Goal: Information Seeking & Learning: Learn about a topic

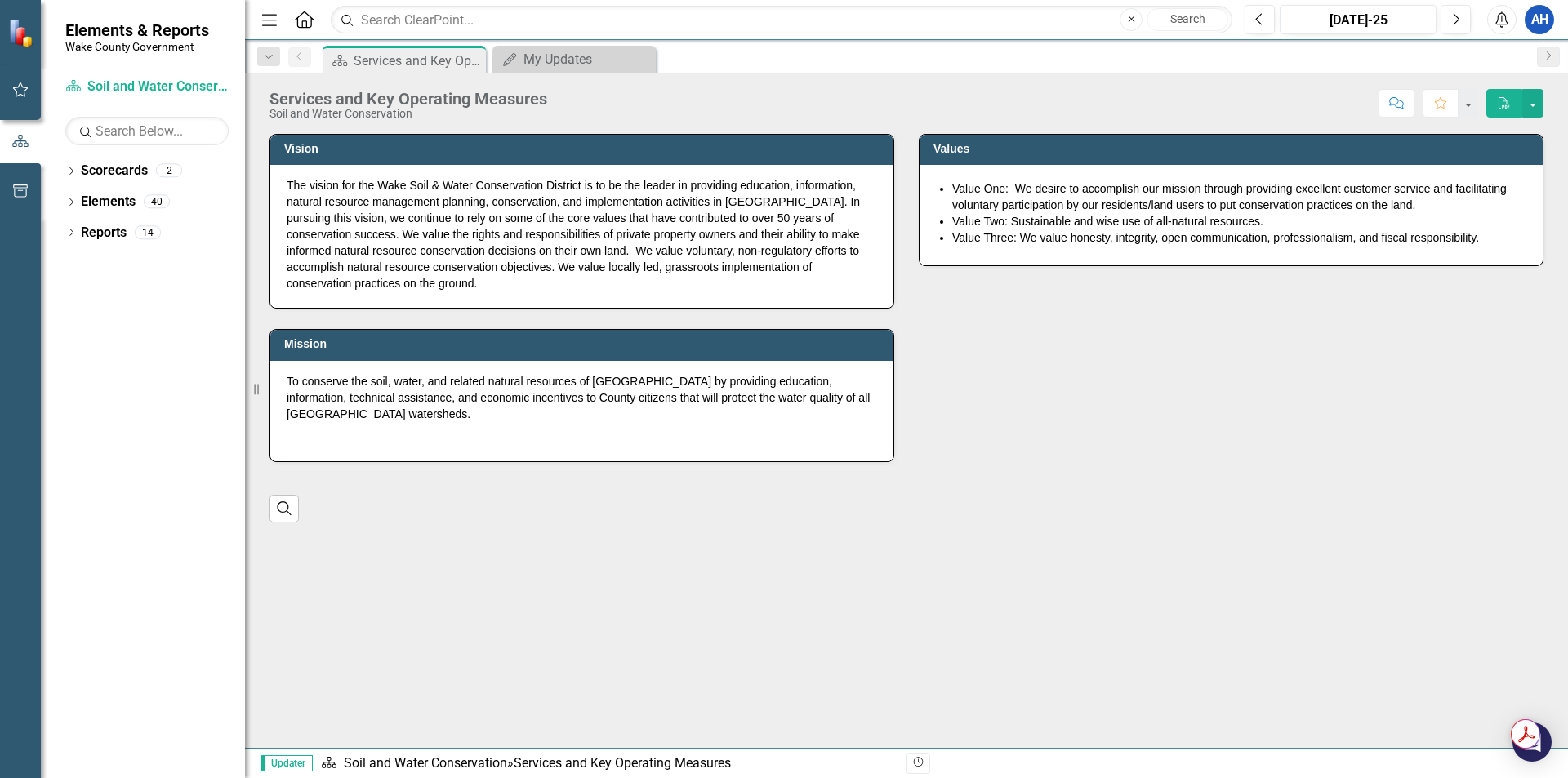
click at [645, 311] on div "Mission To conserve the soil, water, and related natural resources of [GEOGRAPH…" at bounding box center [582, 384] width 649 height 152
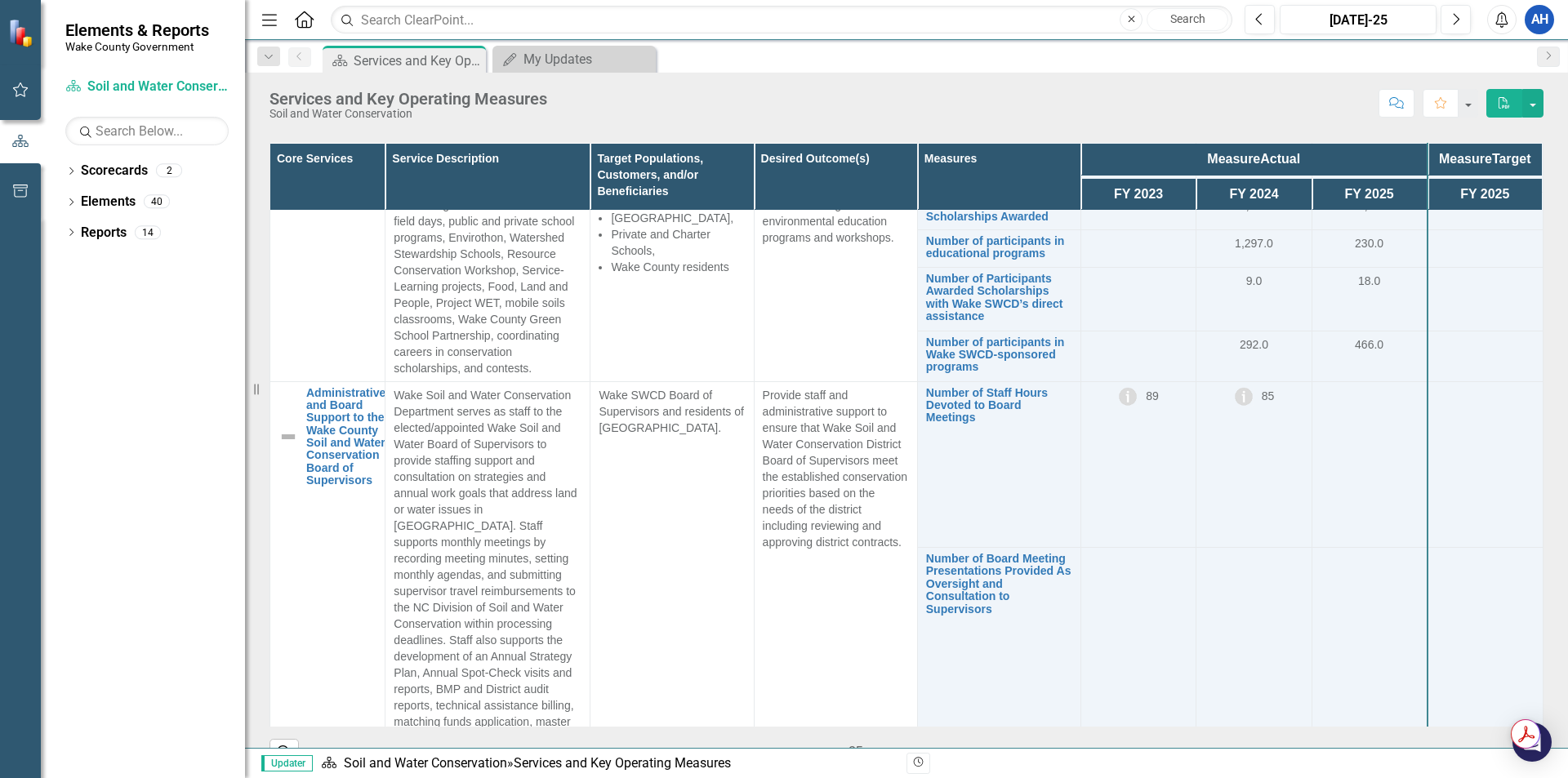
scroll to position [623, 0]
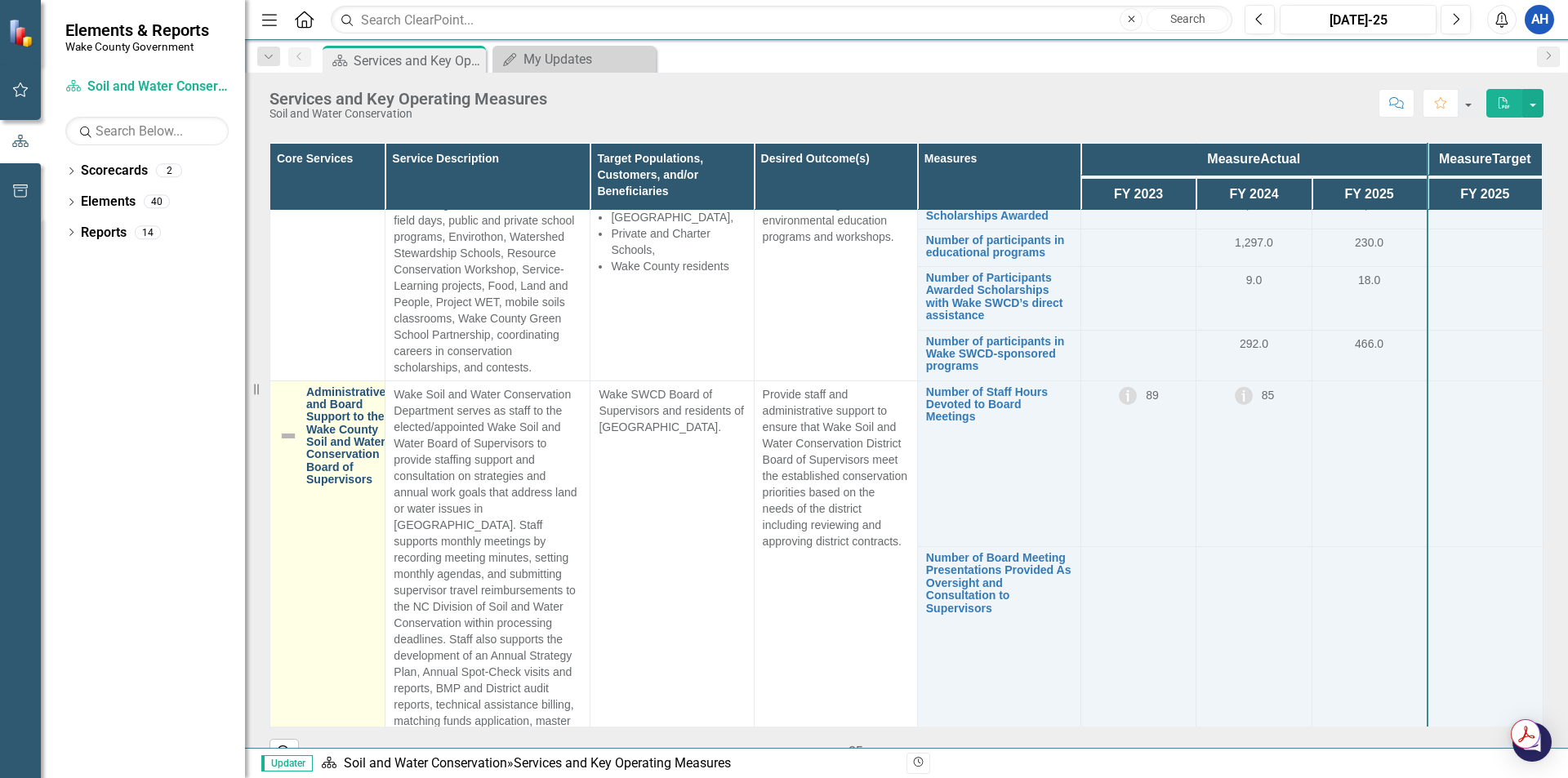
click at [322, 409] on link "Administrative and Board Support to the Wake County Soil and Water Conservation…" at bounding box center [346, 436] width 79 height 101
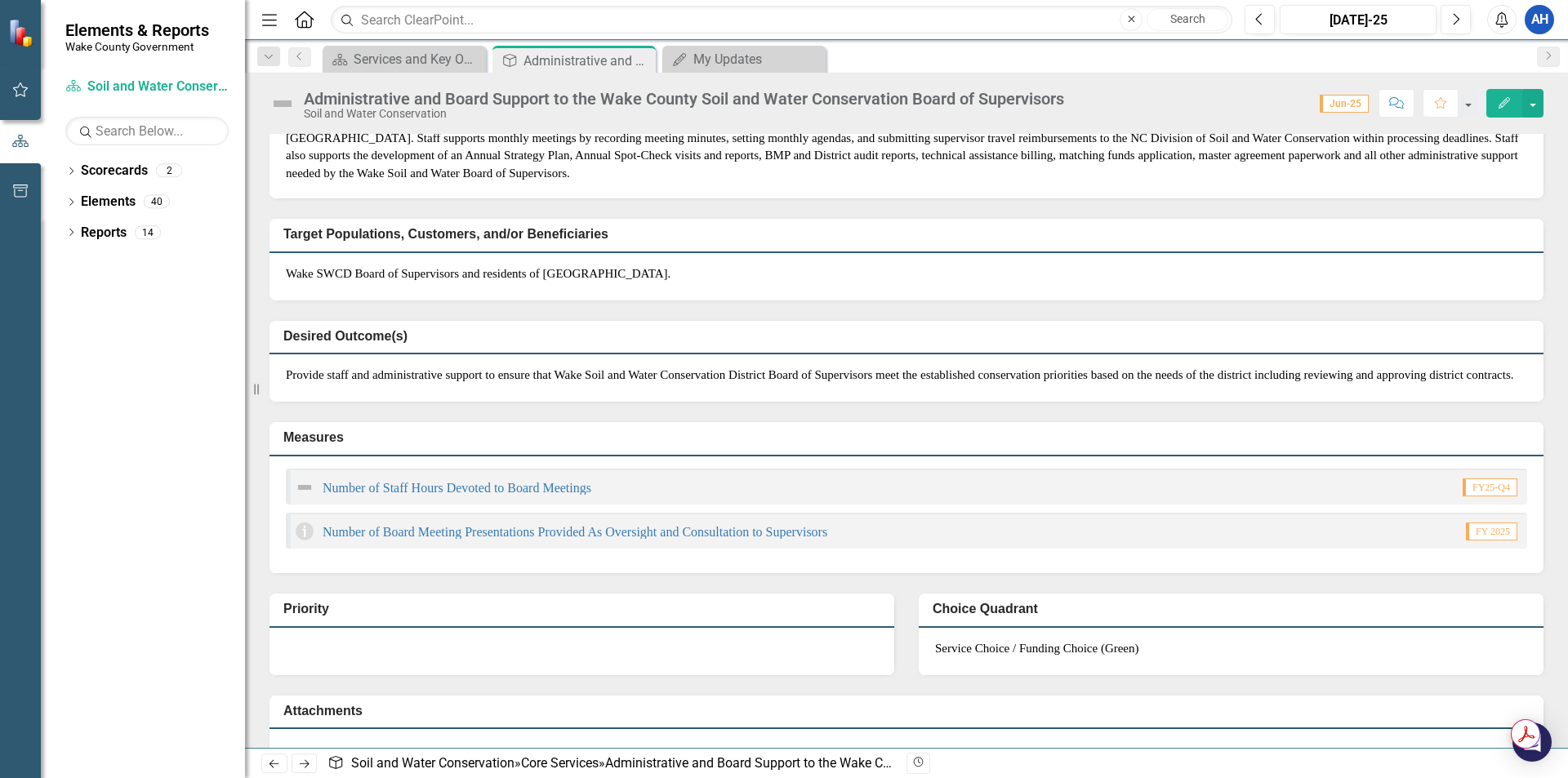
scroll to position [16, 0]
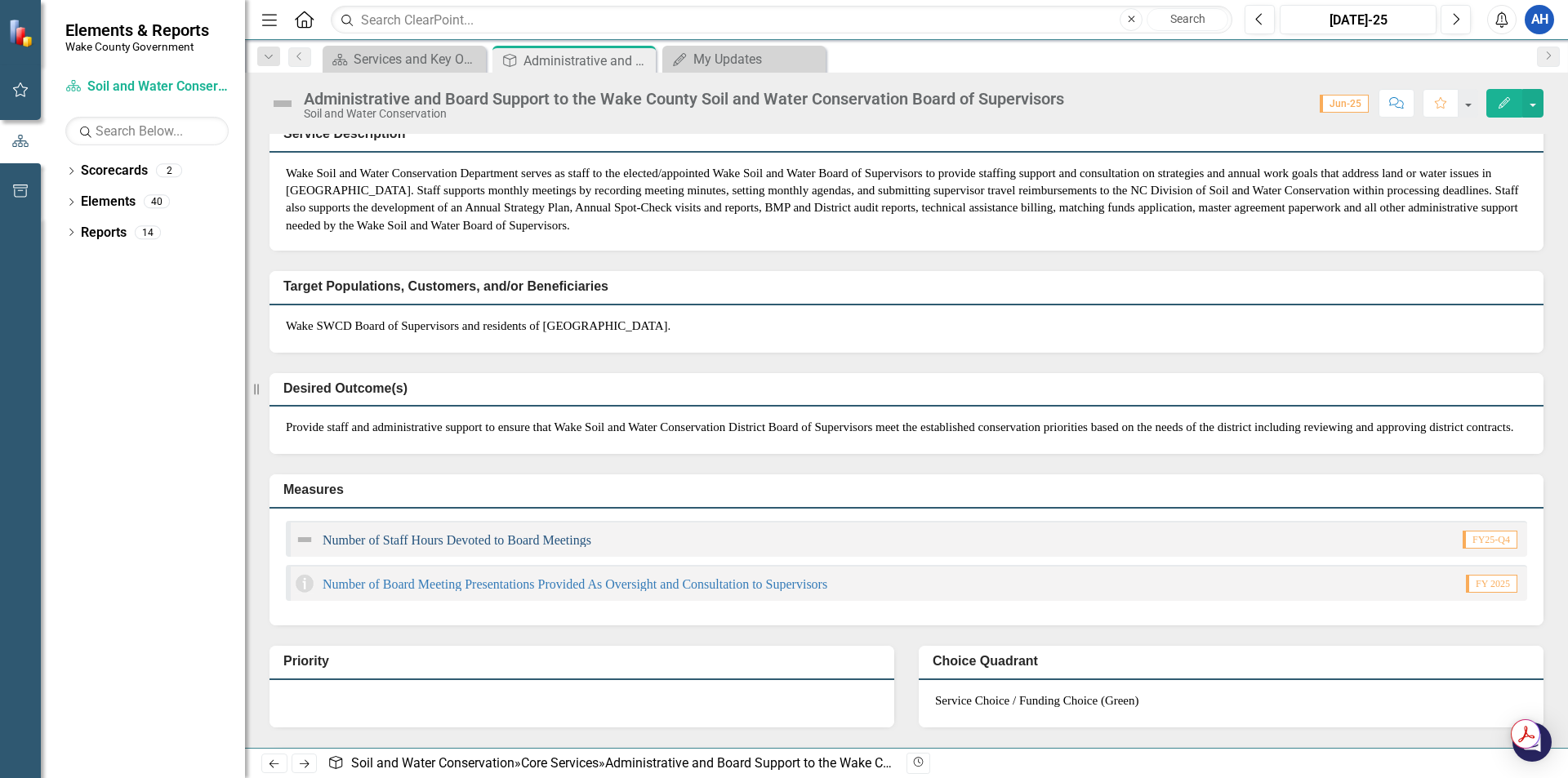
click at [530, 547] on link "Number of Staff Hours Devoted to Board Meetings" at bounding box center [456, 540] width 269 height 14
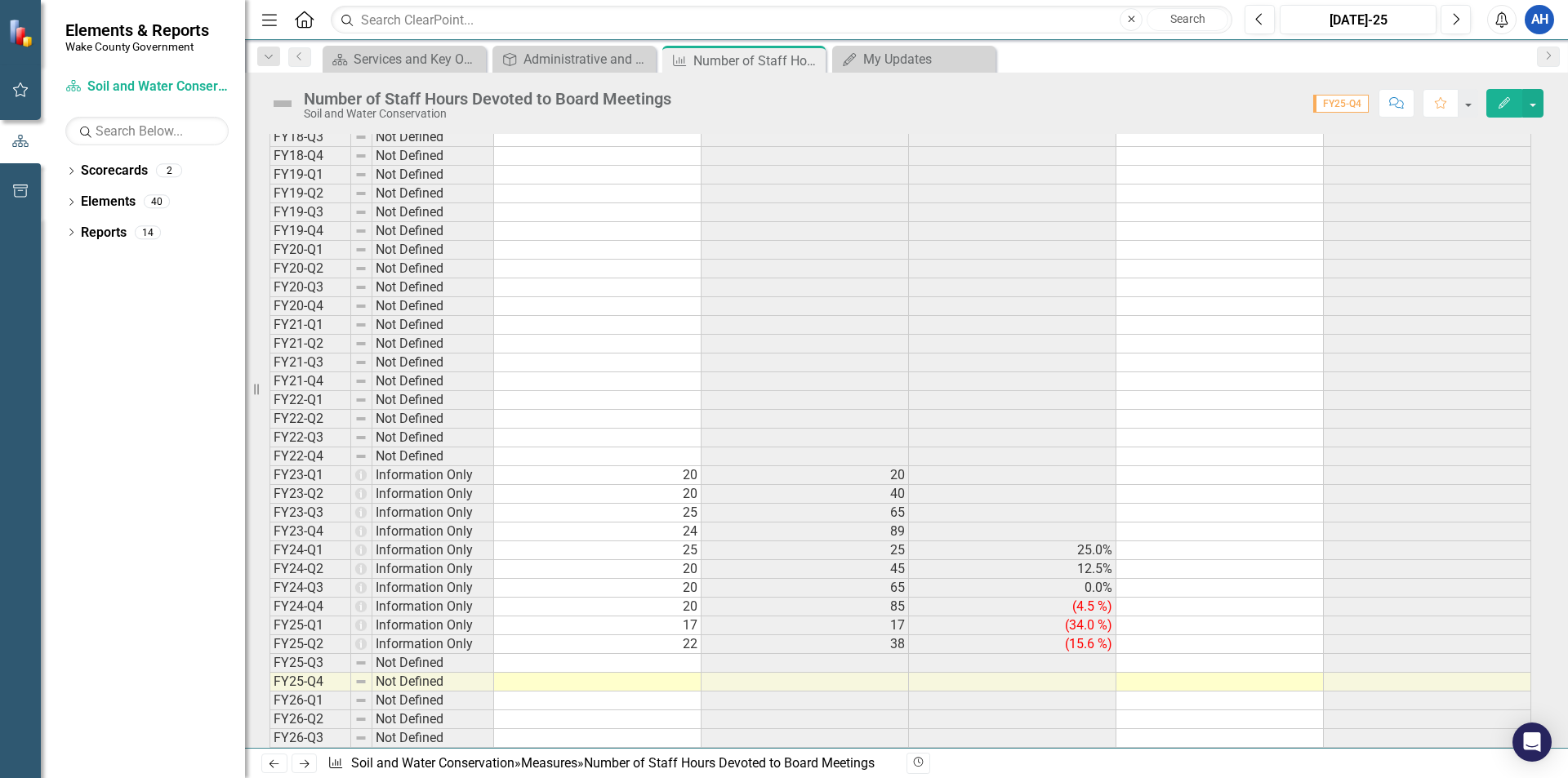
scroll to position [1227, 0]
click at [614, 75] on div "Number of Staff Hours Devoted to Board Meetings Soil and Water Conservation Sco…" at bounding box center [906, 97] width 1323 height 49
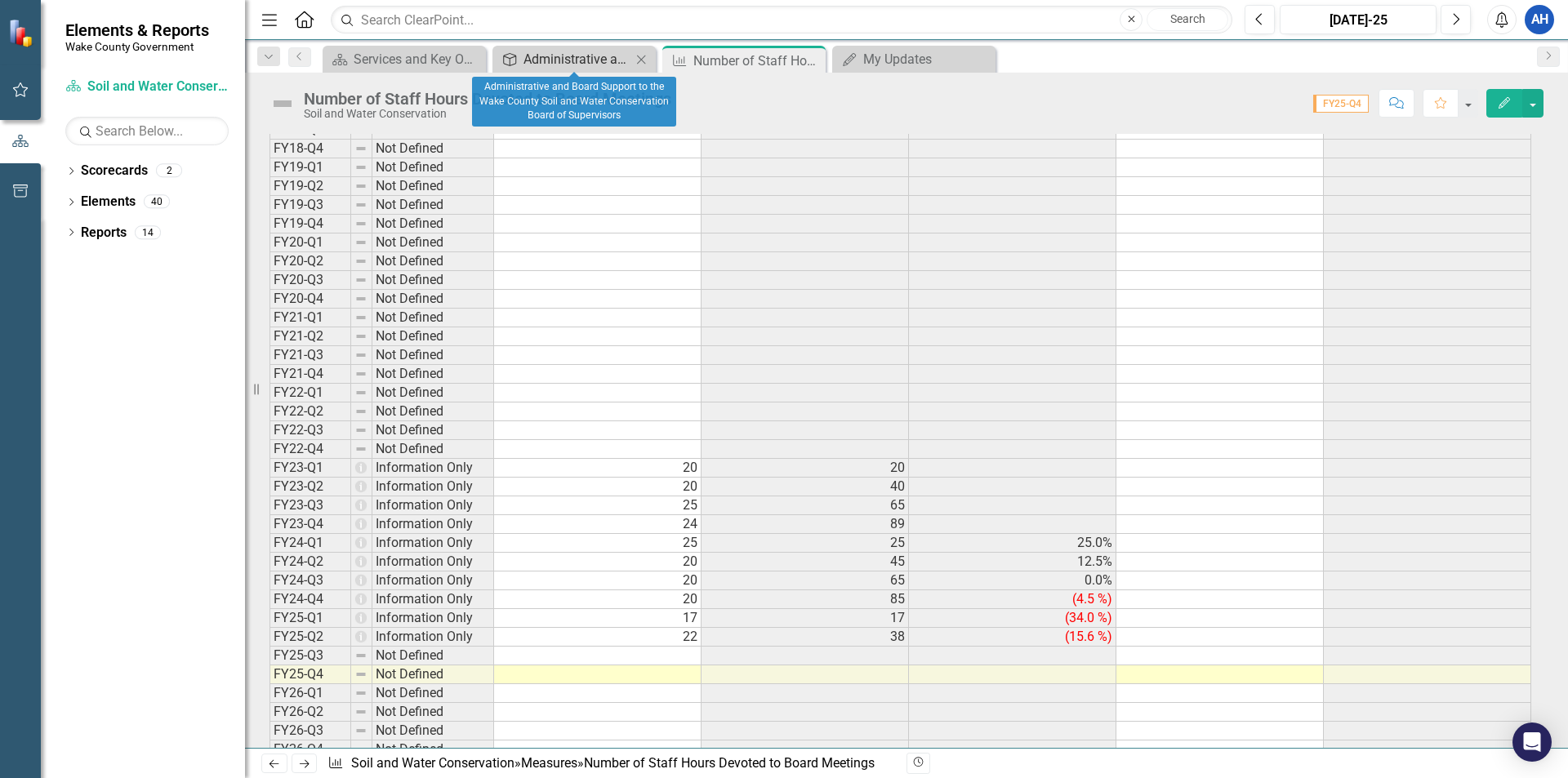
click at [598, 59] on div "Administrative and Board Support to the Wake County Soil and Water Conservation…" at bounding box center [577, 59] width 108 height 20
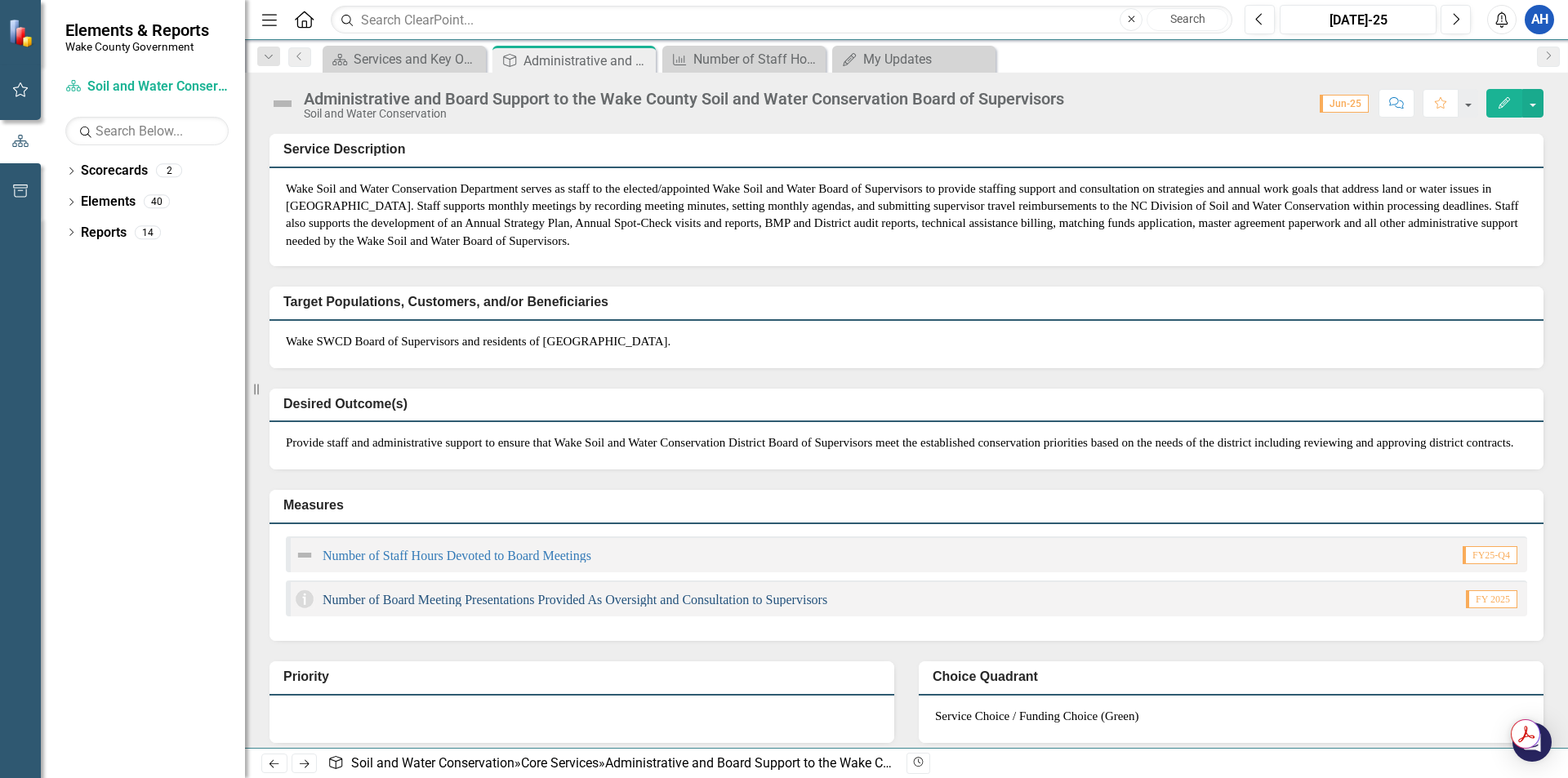
click at [585, 606] on link "Number of Board Meeting Presentations Provided As Oversight and Consultation to…" at bounding box center [574, 599] width 505 height 14
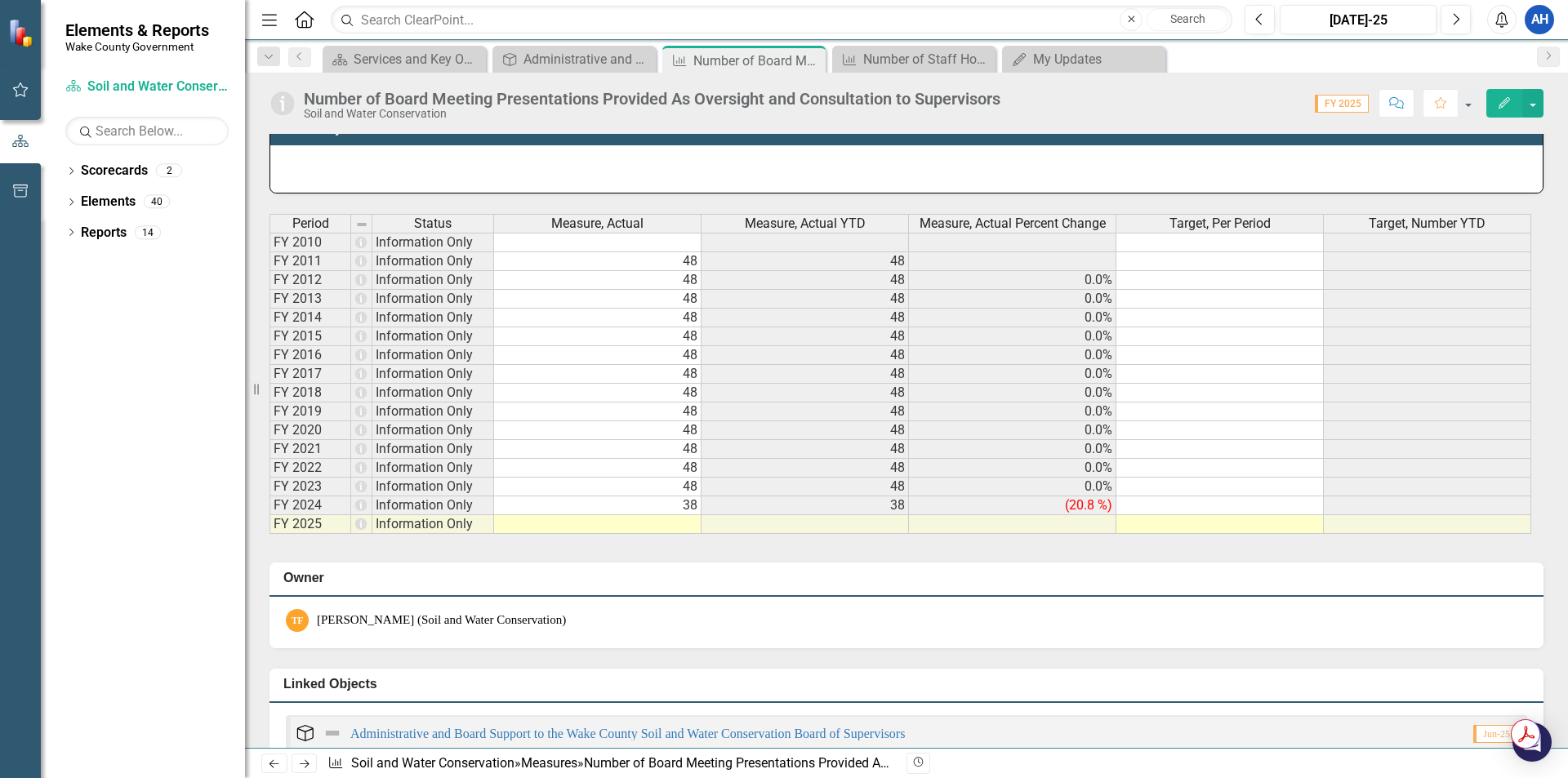
scroll to position [814, 0]
click at [540, 60] on div "Administrative and Board Support to the Wake County Soil and Water Conservation…" at bounding box center [577, 59] width 108 height 20
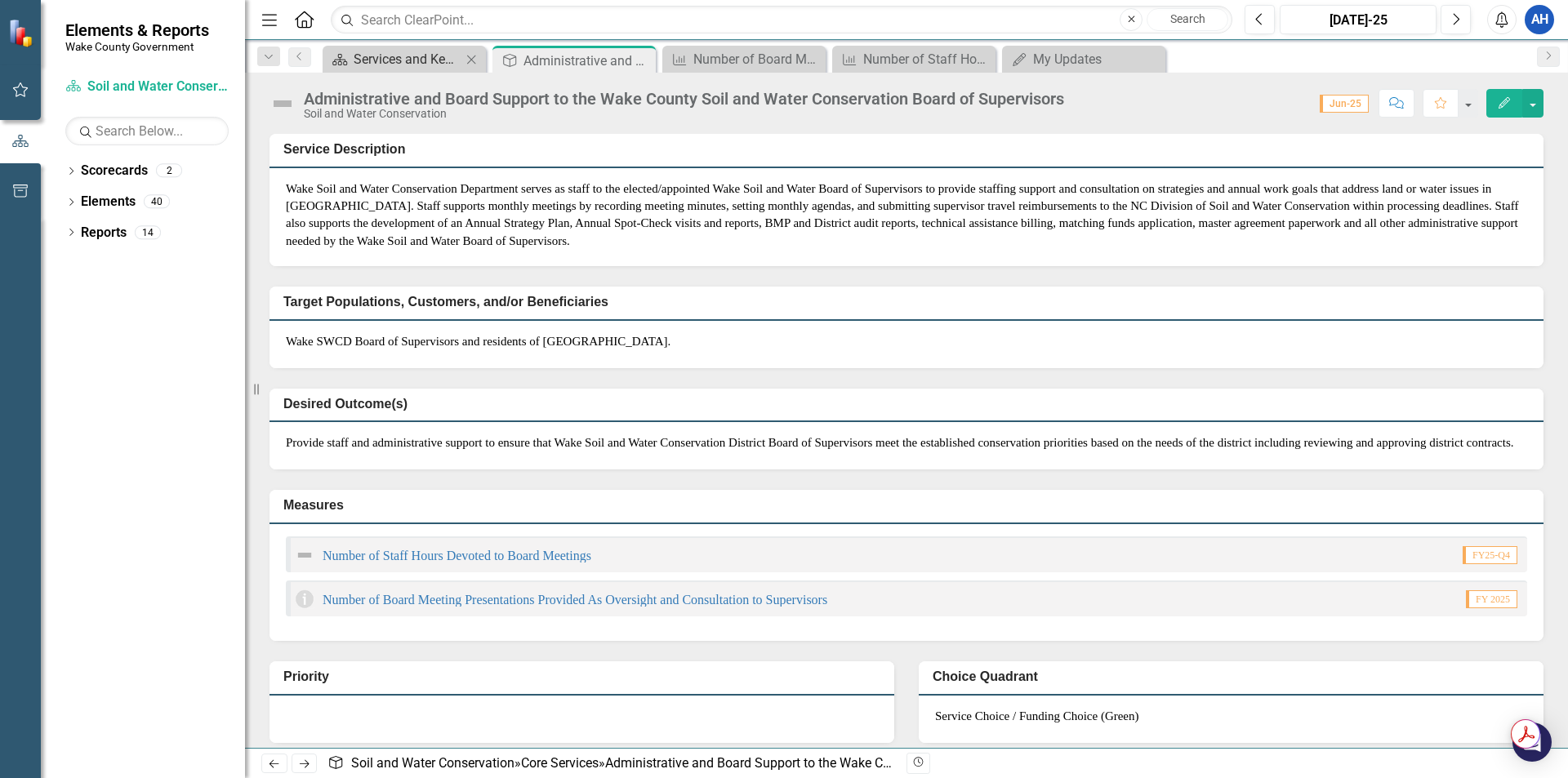
click at [404, 60] on div "Services and Key Operating Measures" at bounding box center [407, 59] width 108 height 20
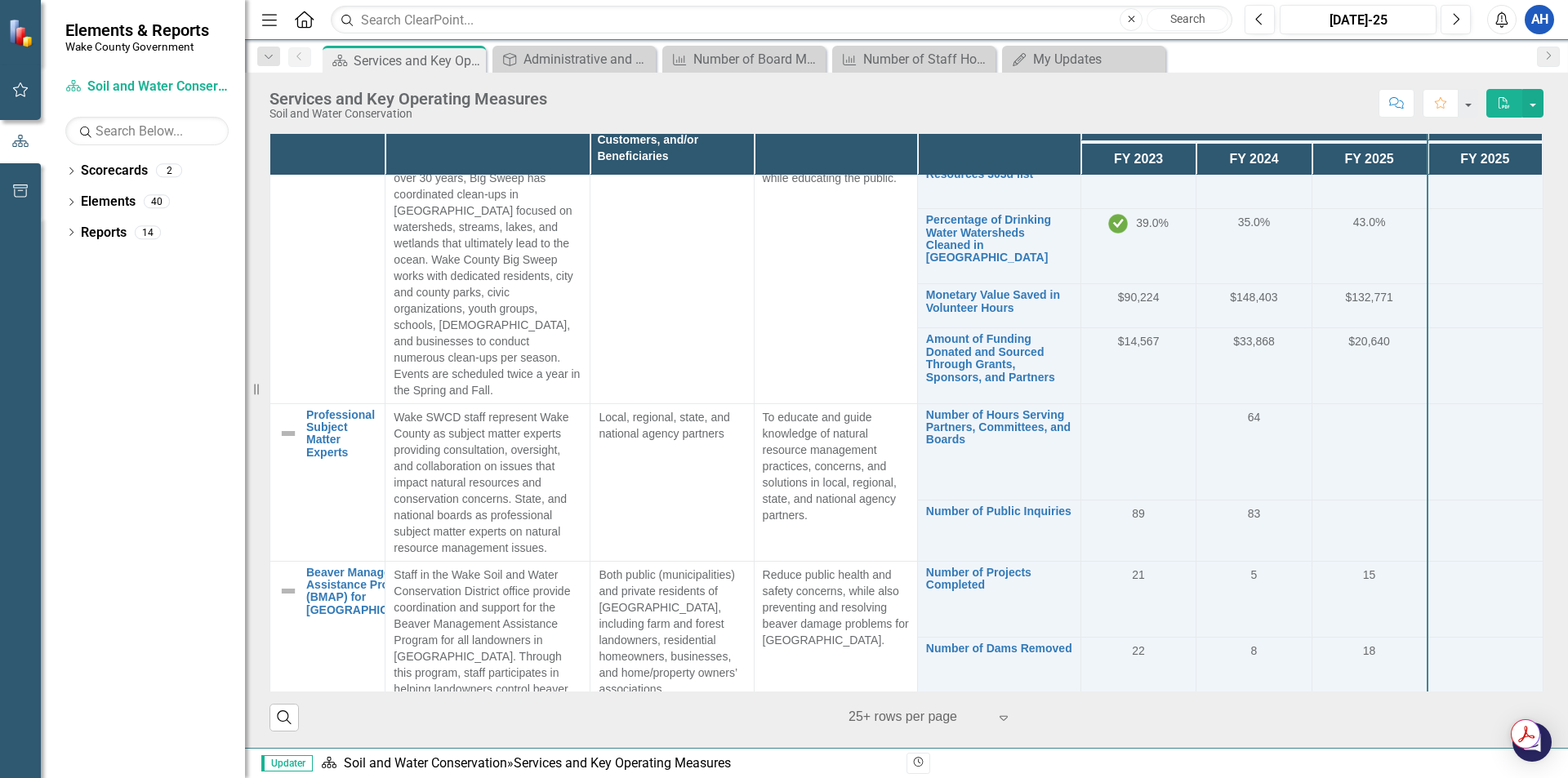
scroll to position [1365, 0]
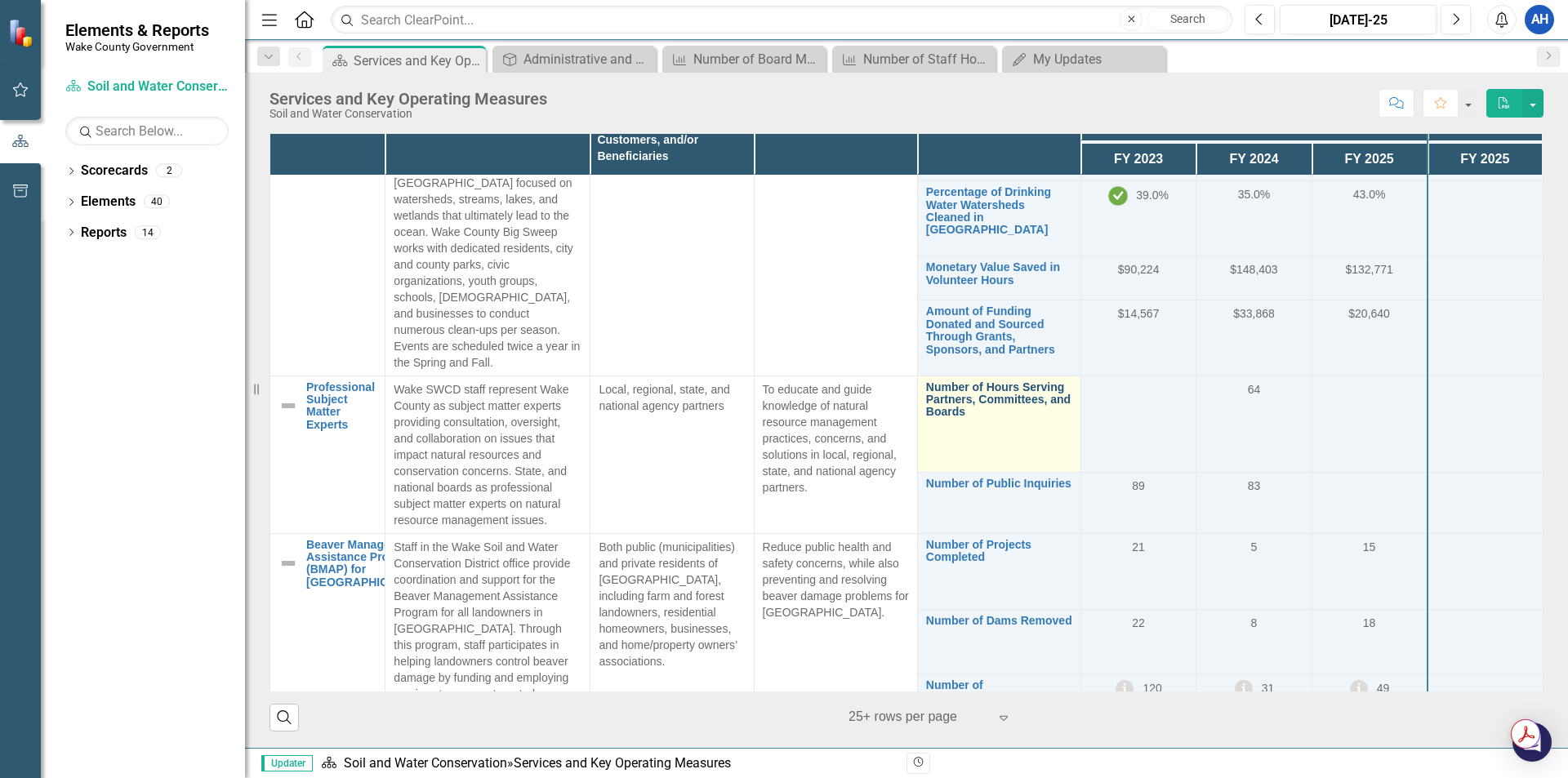
click at [959, 381] on link "Number of Hours Serving Partners, Committees, and Boards" at bounding box center [999, 400] width 146 height 38
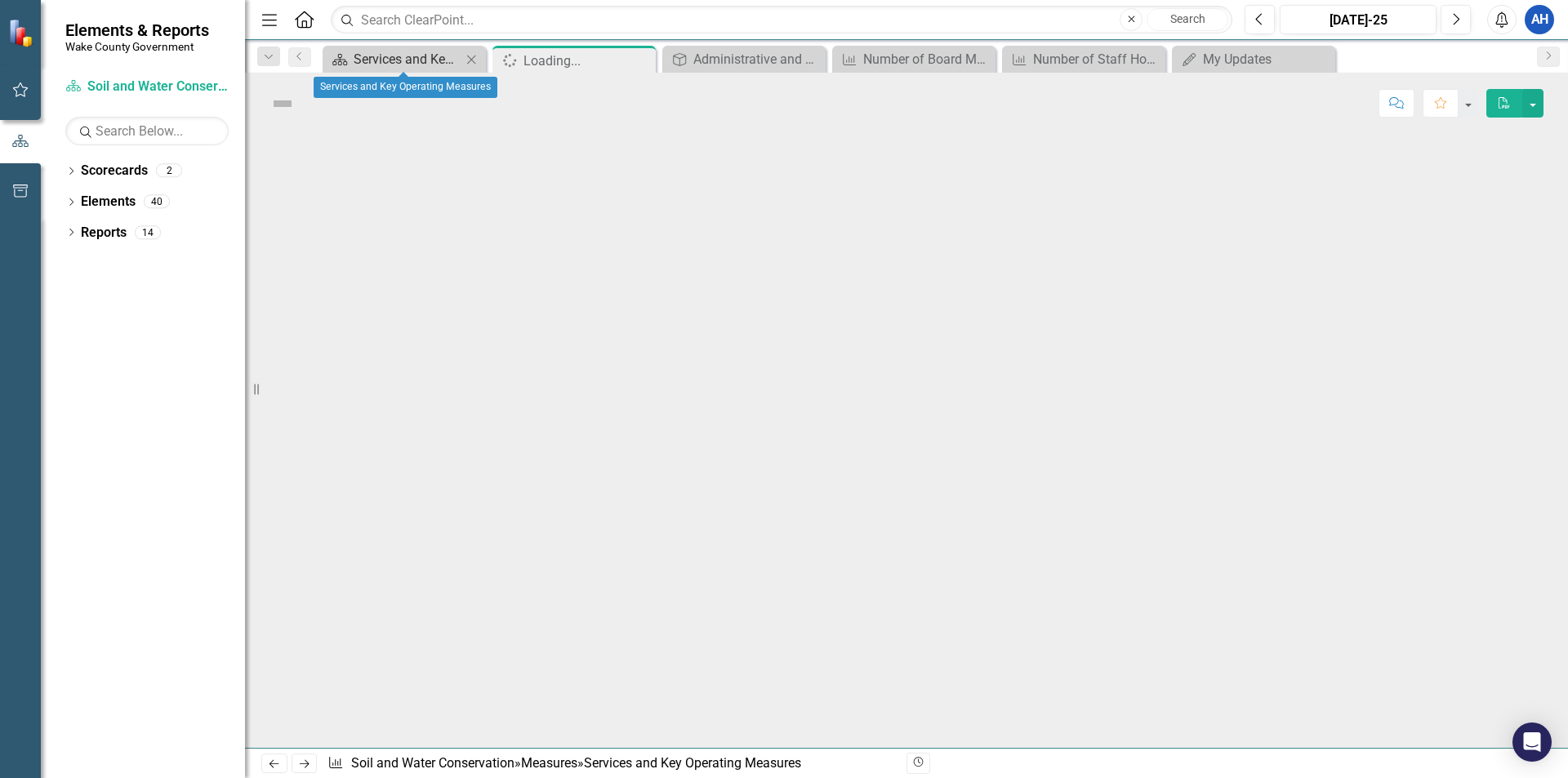
click at [450, 60] on div "Services and Key Operating Measures" at bounding box center [407, 59] width 108 height 20
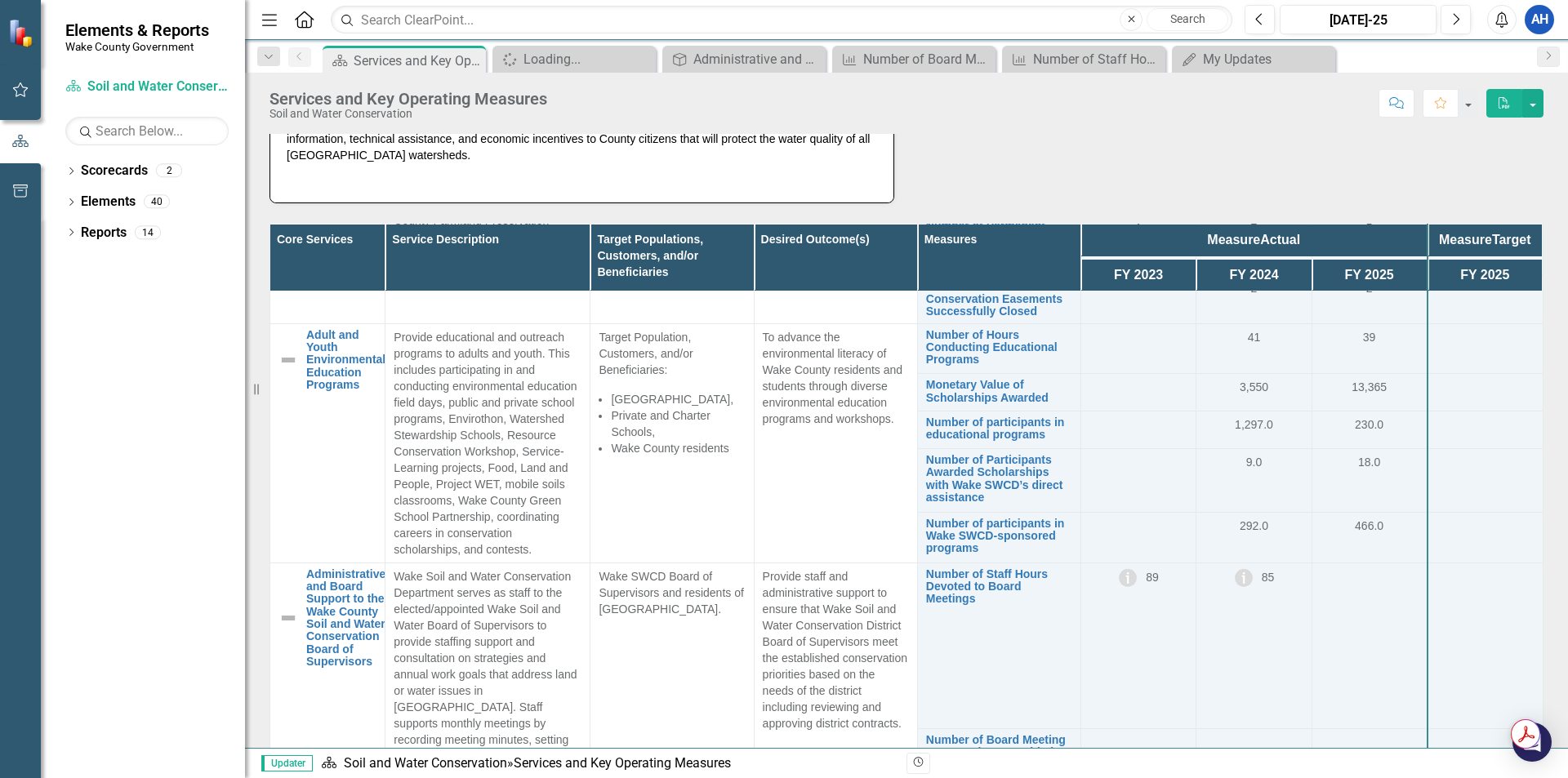
scroll to position [530, 0]
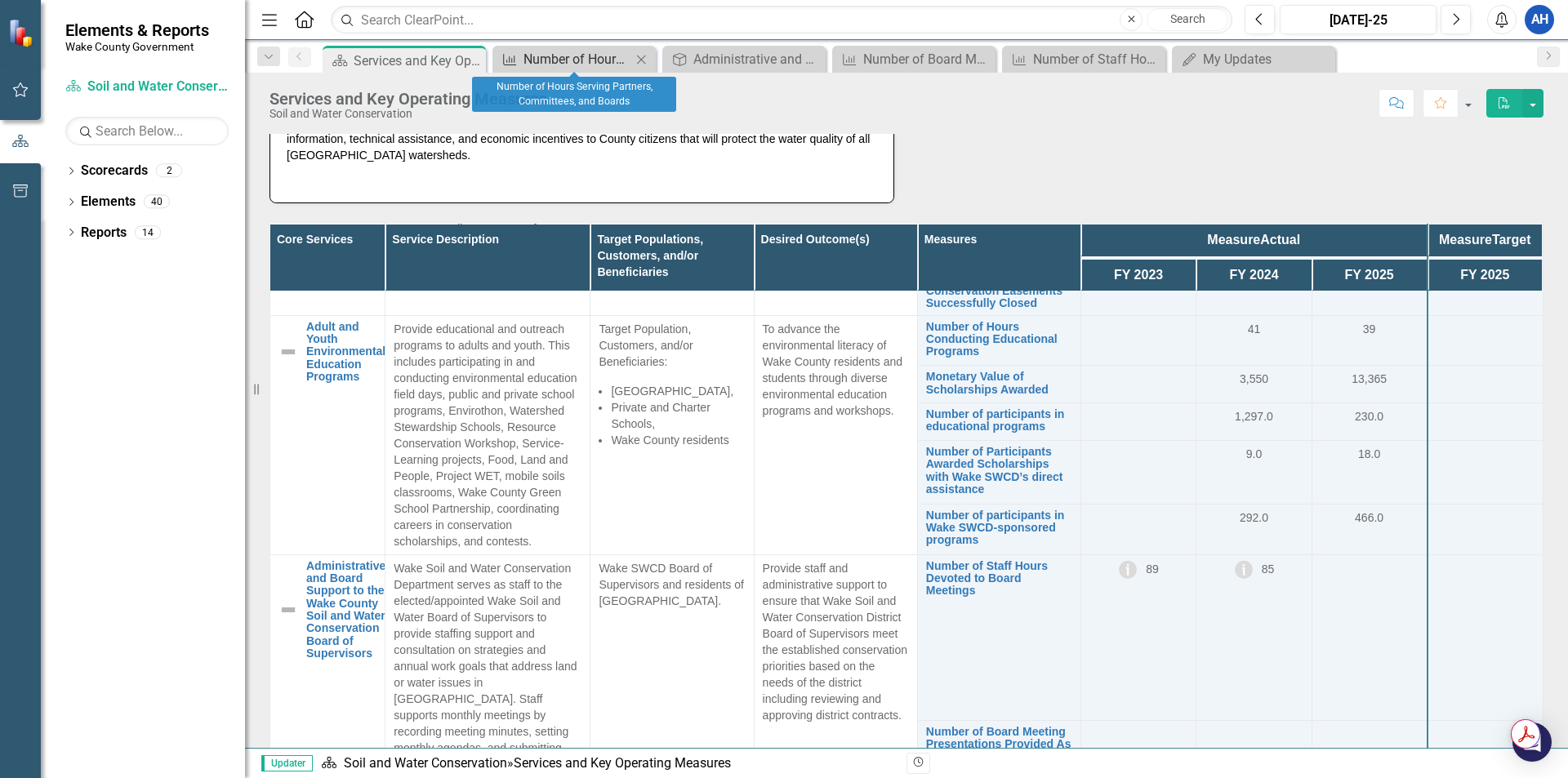
click at [591, 50] on div "Number of Hours Serving Partners, Committees, and Boards" at bounding box center [577, 59] width 108 height 20
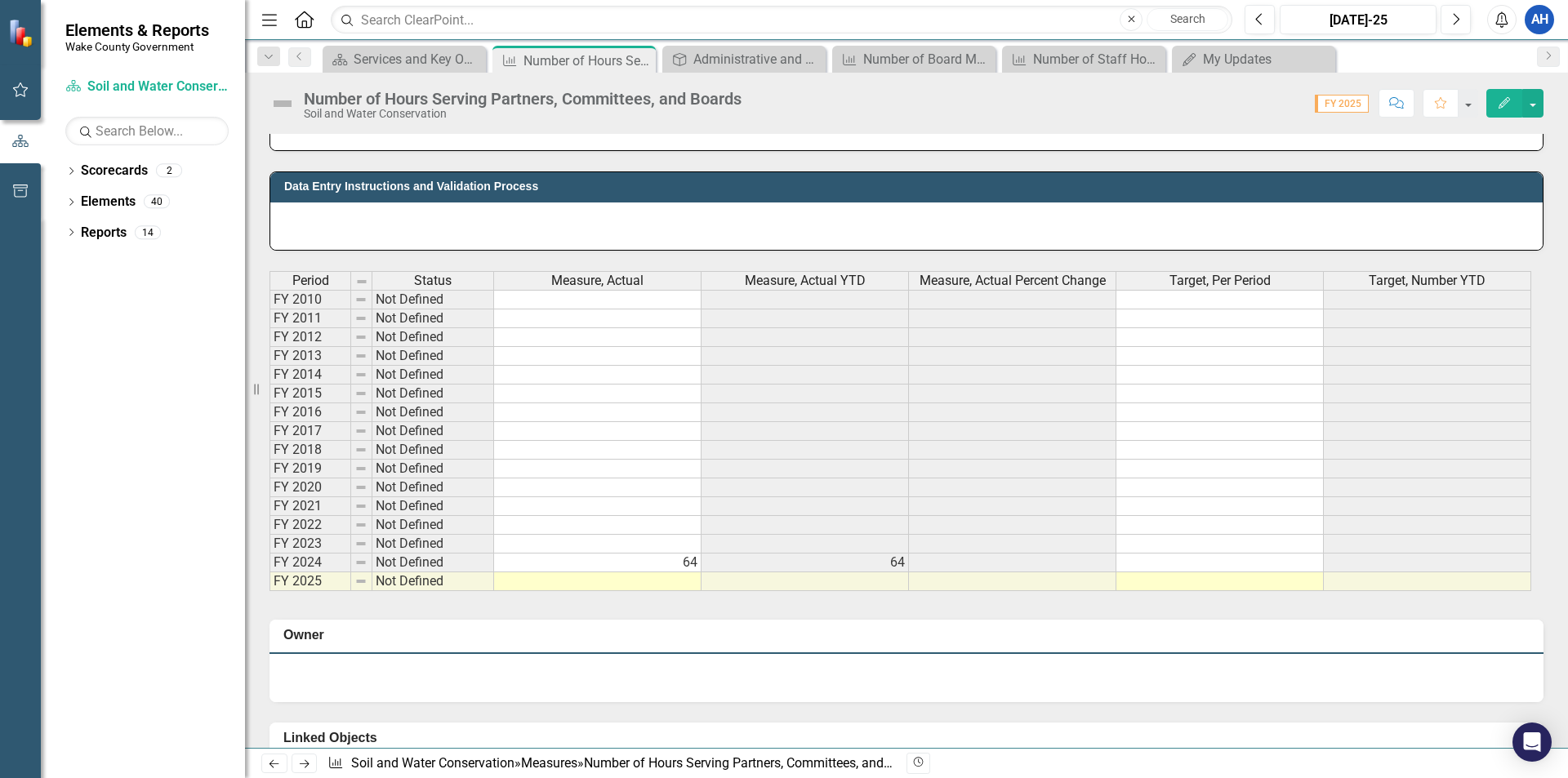
scroll to position [740, 0]
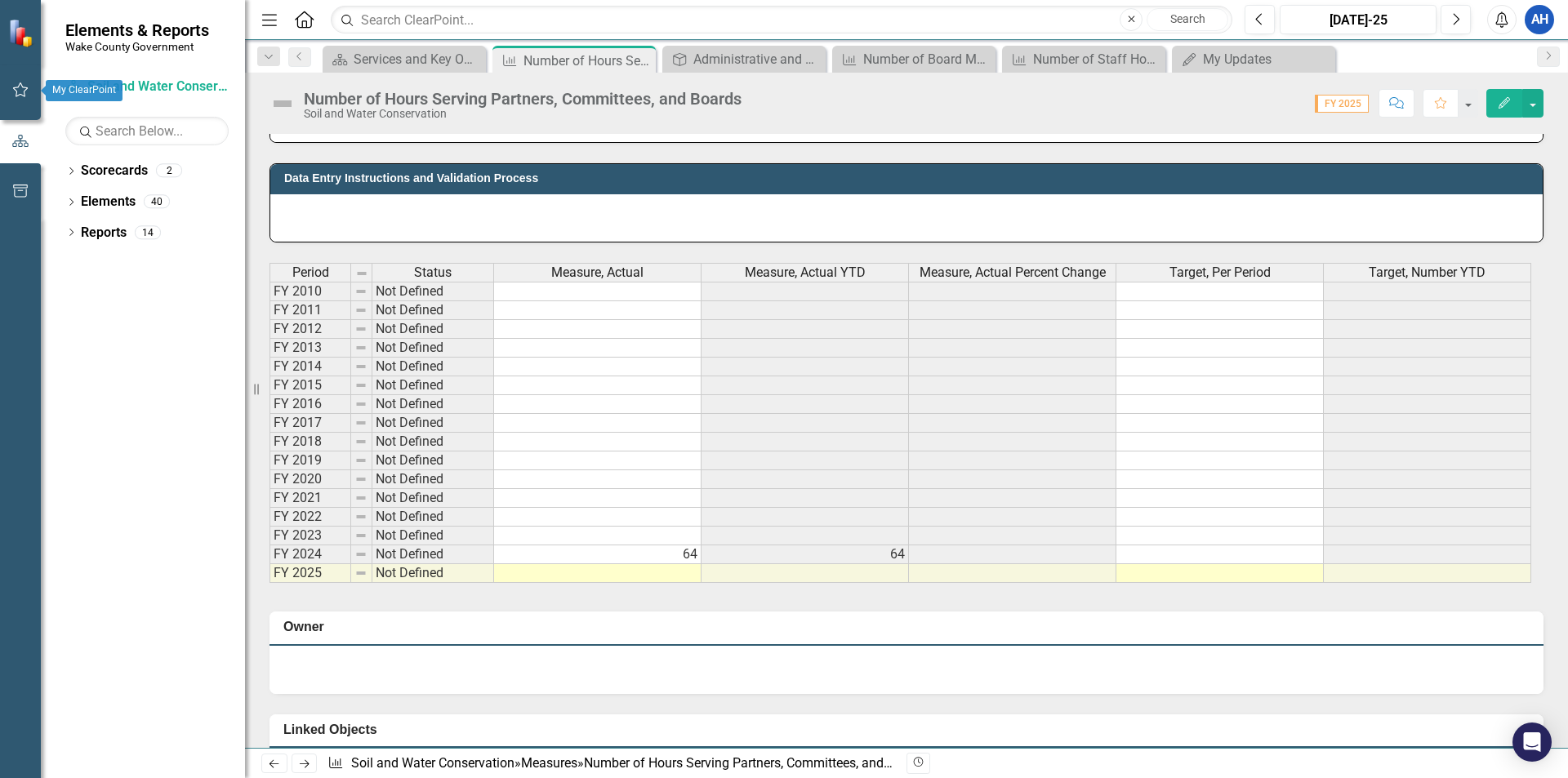
click at [23, 92] on icon "button" at bounding box center [20, 90] width 18 height 13
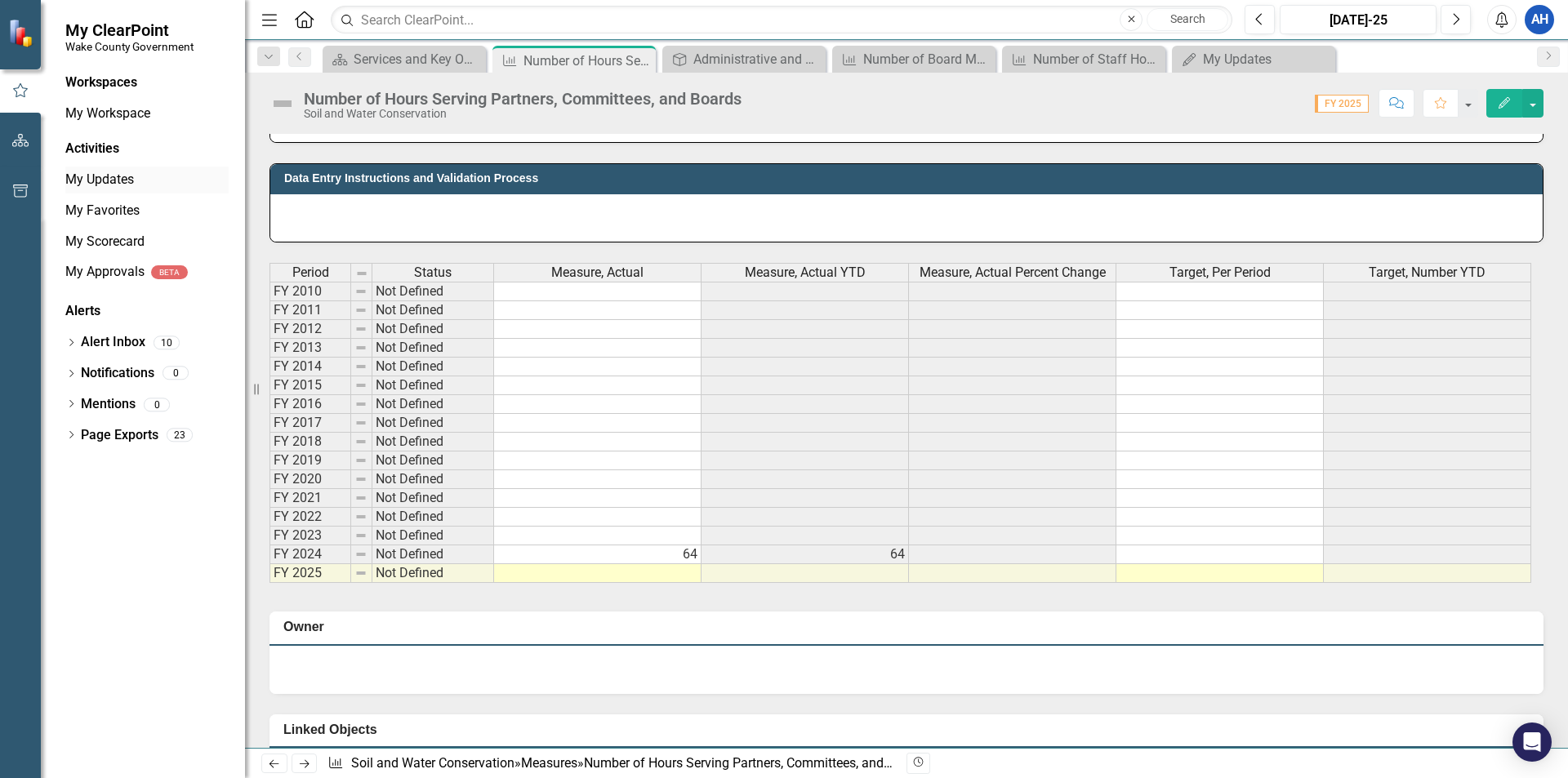
click at [107, 174] on link "My Updates" at bounding box center [147, 180] width 163 height 18
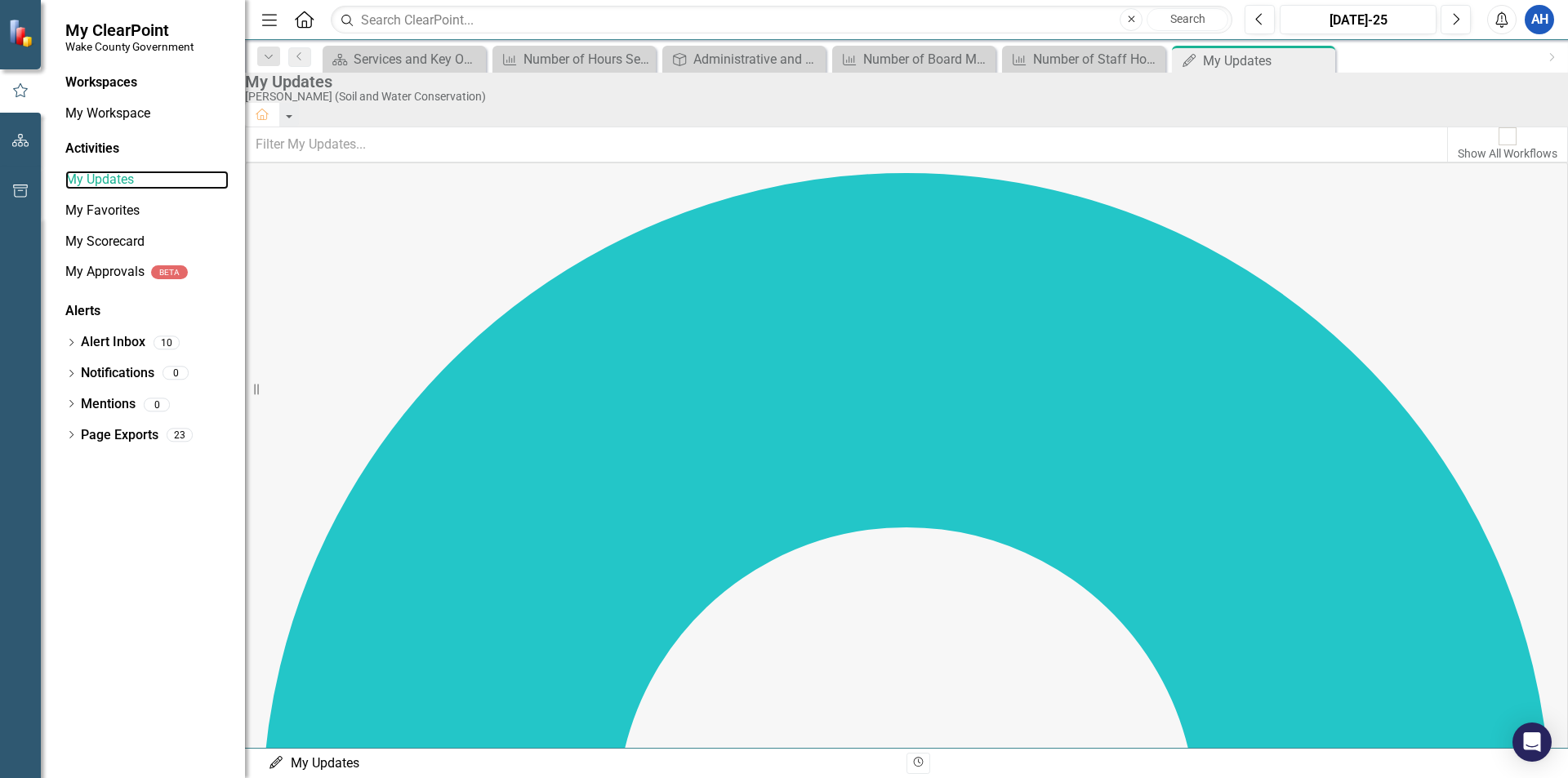
scroll to position [205, 0]
click at [551, 54] on div "Number of Hours Serving Partners, Committees, and Boards" at bounding box center [577, 59] width 108 height 20
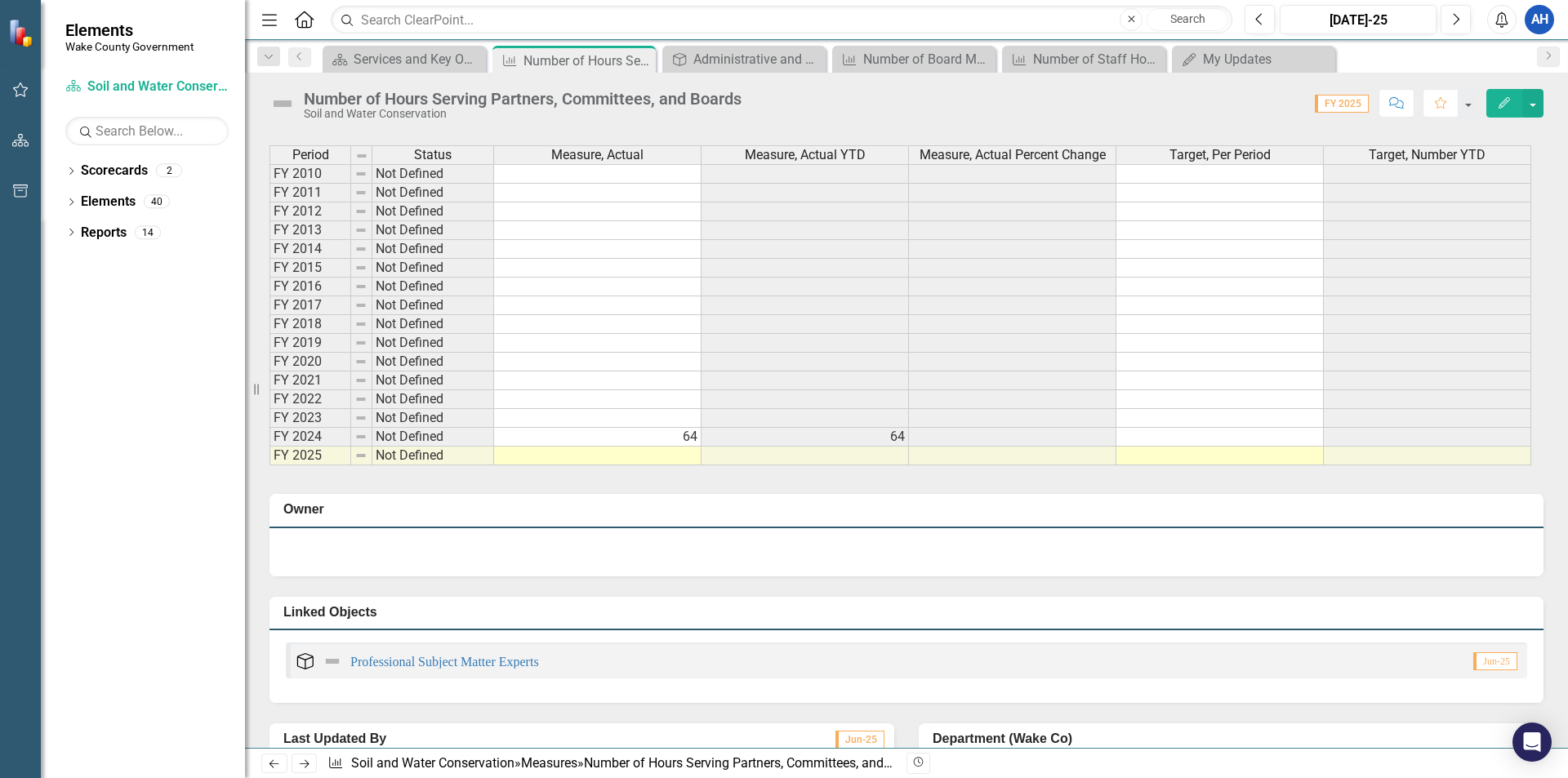
scroll to position [859, 0]
click at [744, 53] on div "Administrative and Board Support to the Wake County Soil and Water Conservation…" at bounding box center [747, 59] width 108 height 20
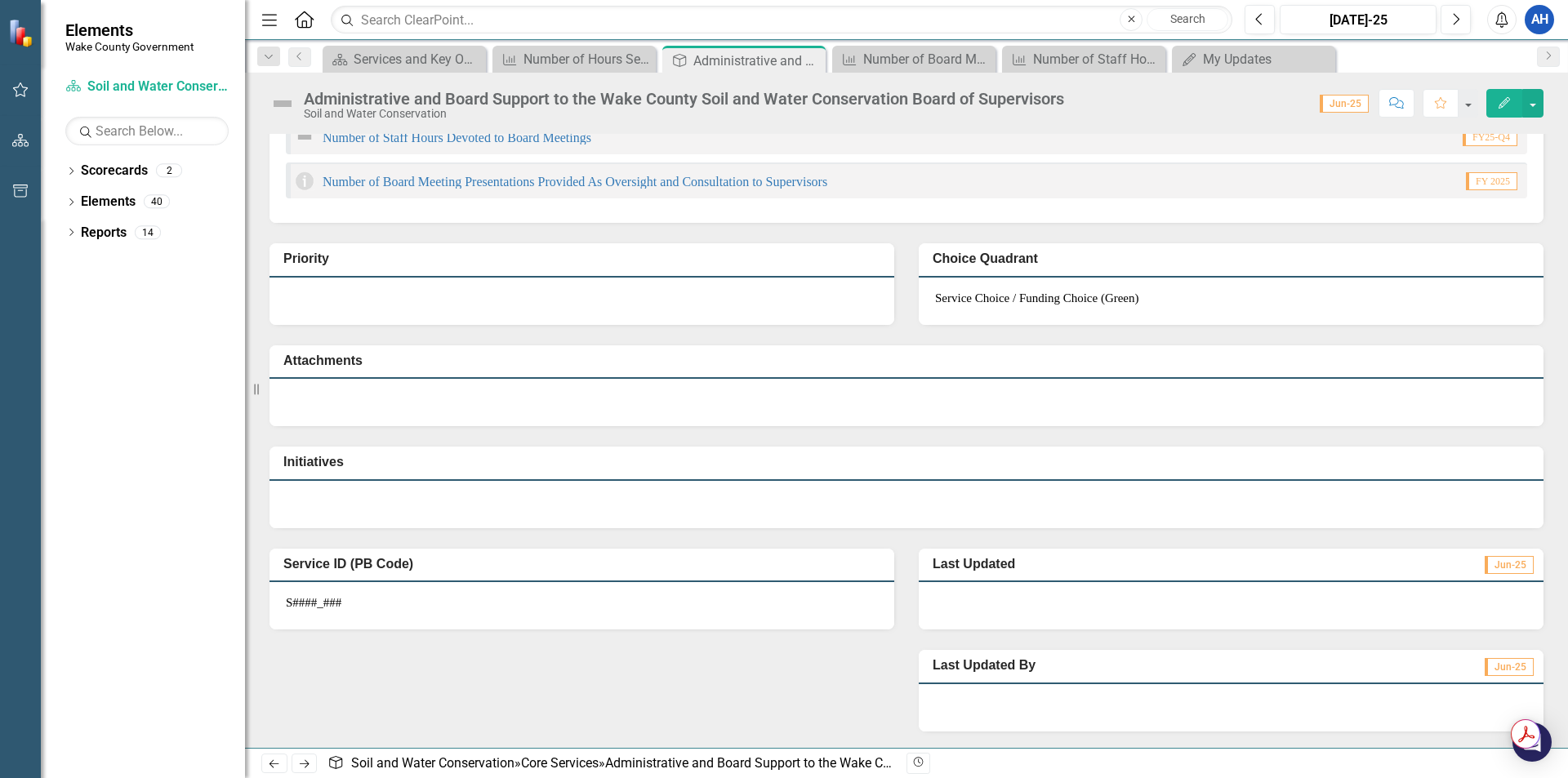
scroll to position [451, 0]
click at [917, 63] on div "Number of Board Meeting Presentations Provided As Oversight and Consultation to…" at bounding box center [917, 59] width 108 height 20
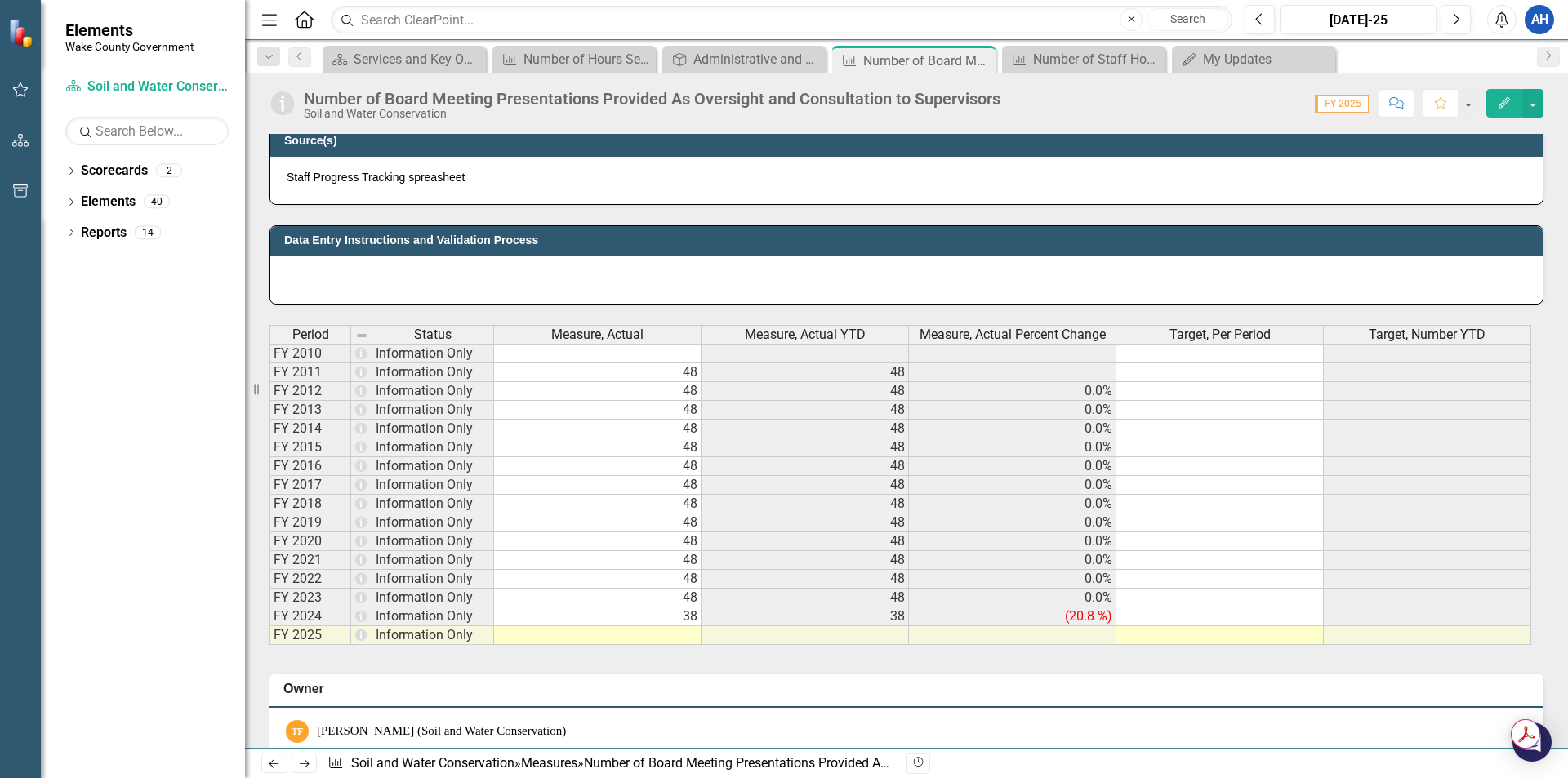
scroll to position [703, 0]
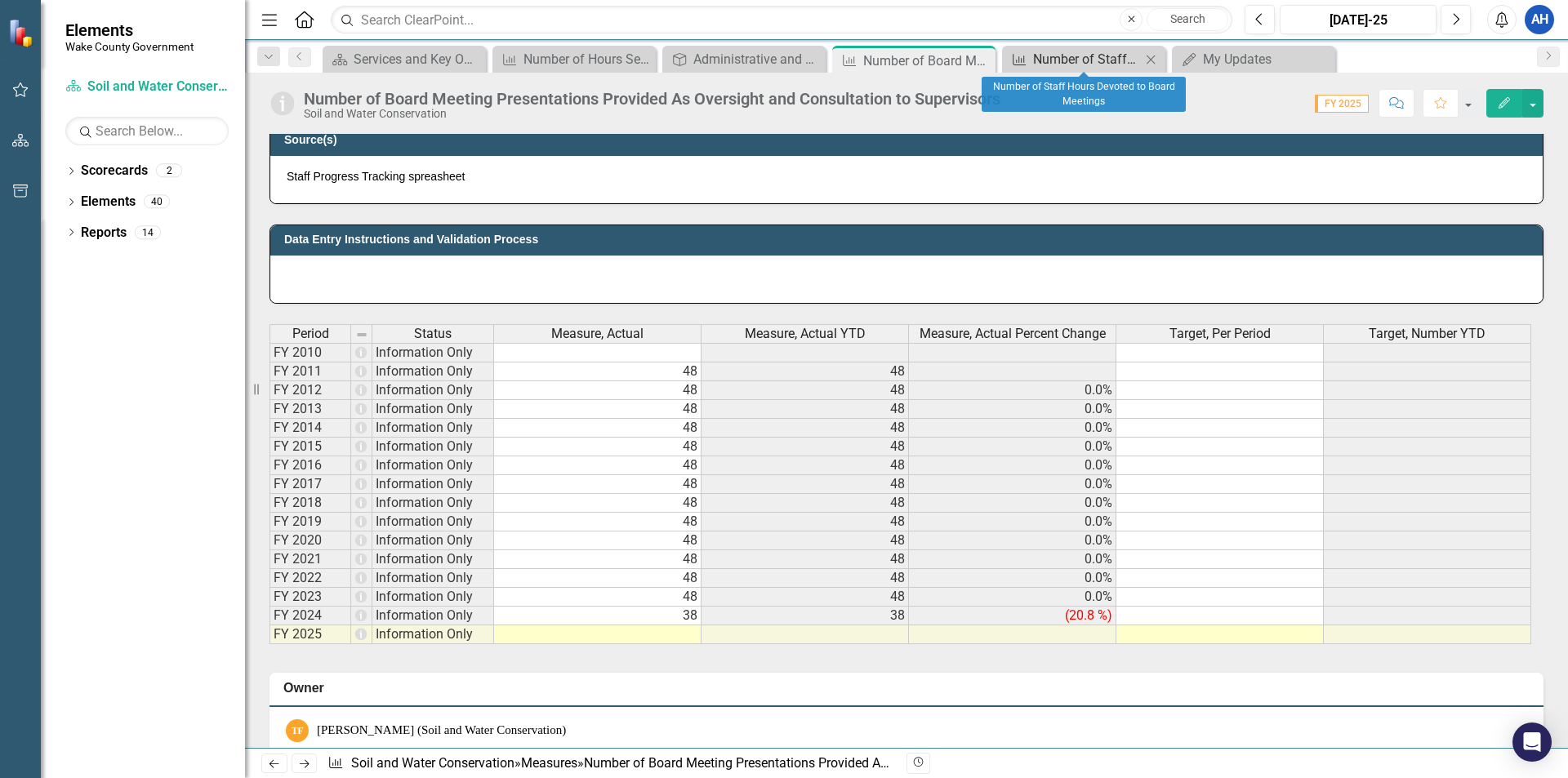
click at [1081, 61] on div "Number of Staff Hours Devoted to Board Meetings" at bounding box center [1087, 59] width 108 height 20
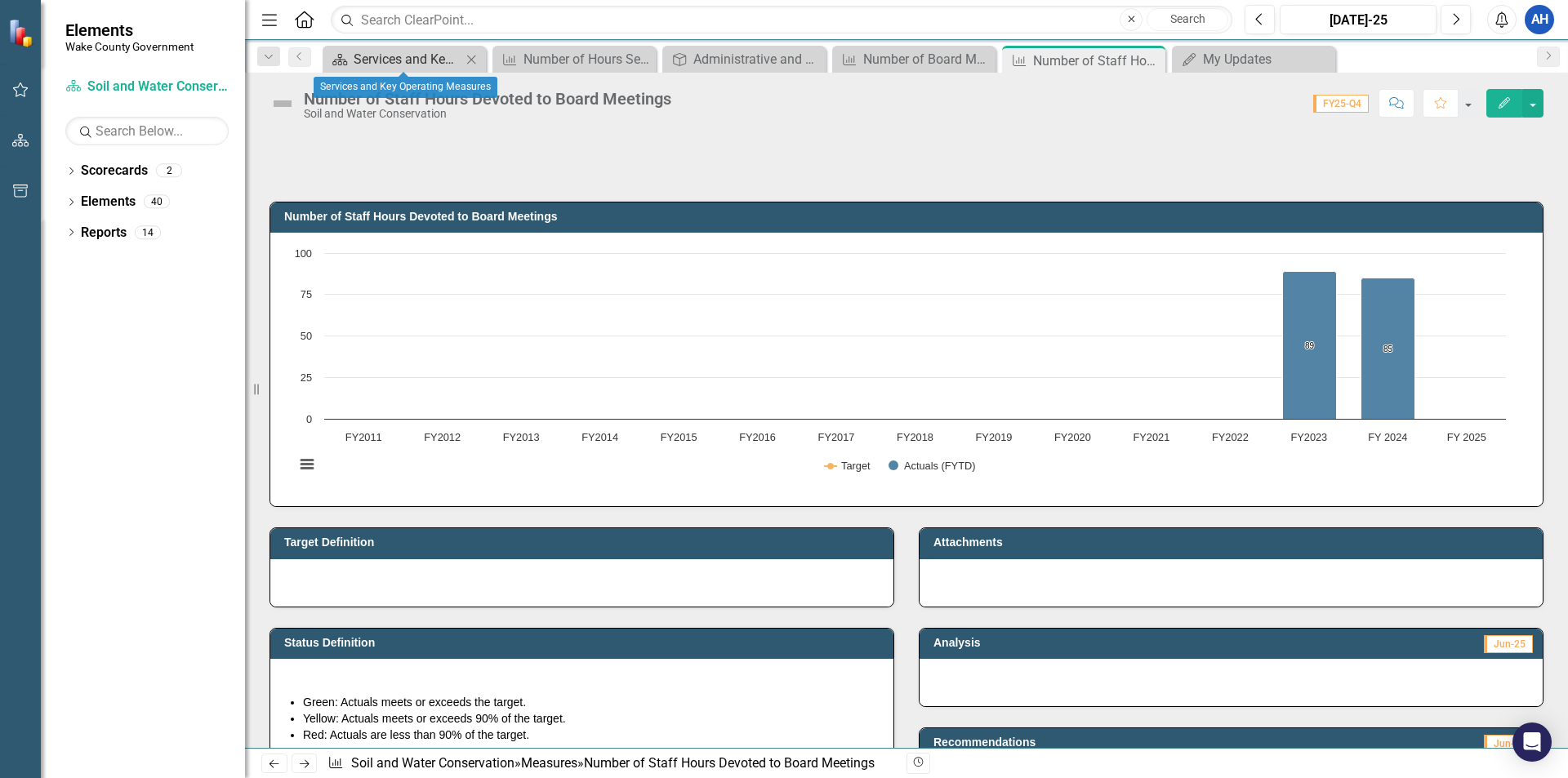
click at [368, 64] on div "Services and Key Operating Measures" at bounding box center [407, 59] width 108 height 20
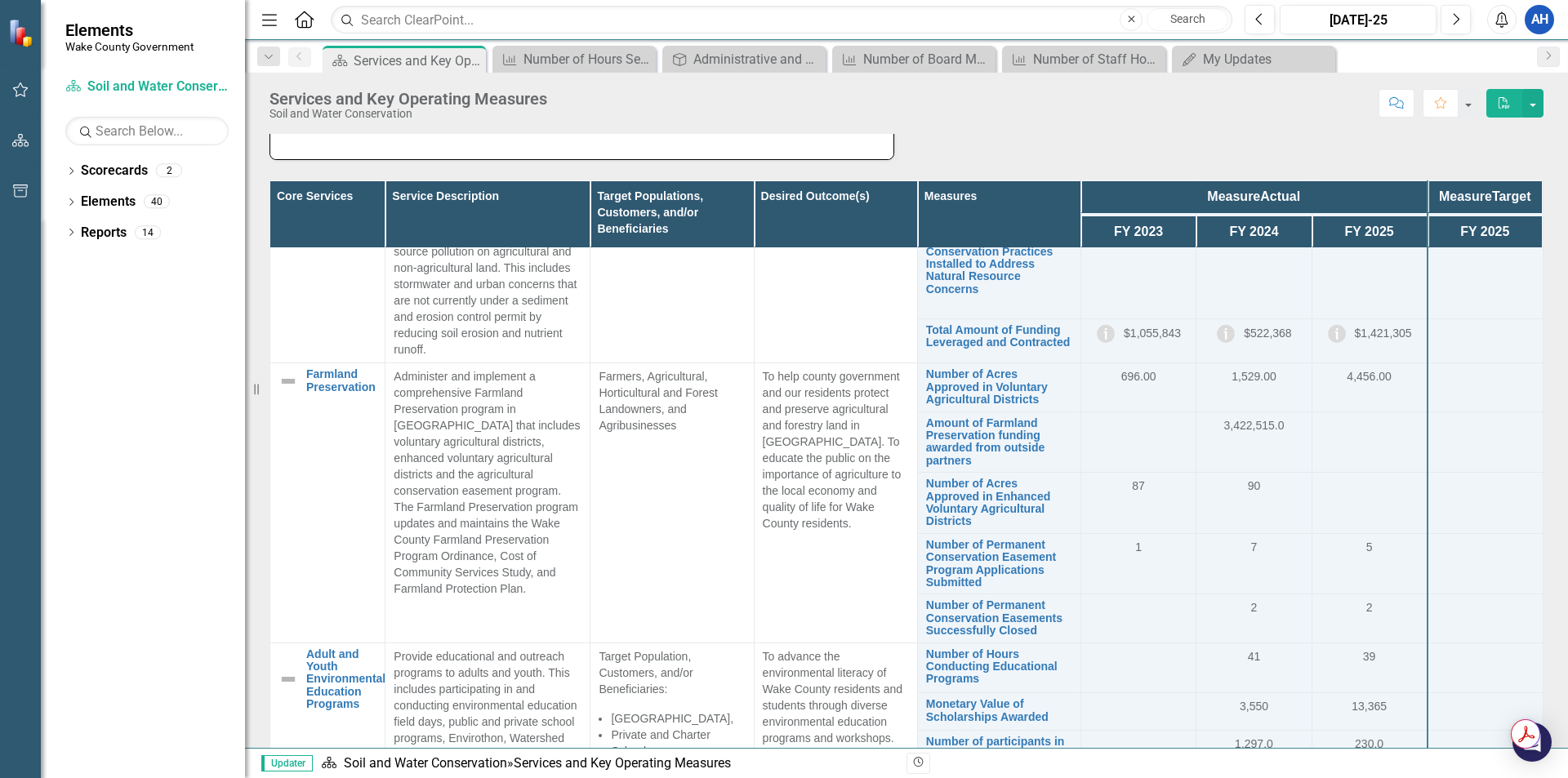
scroll to position [165, 0]
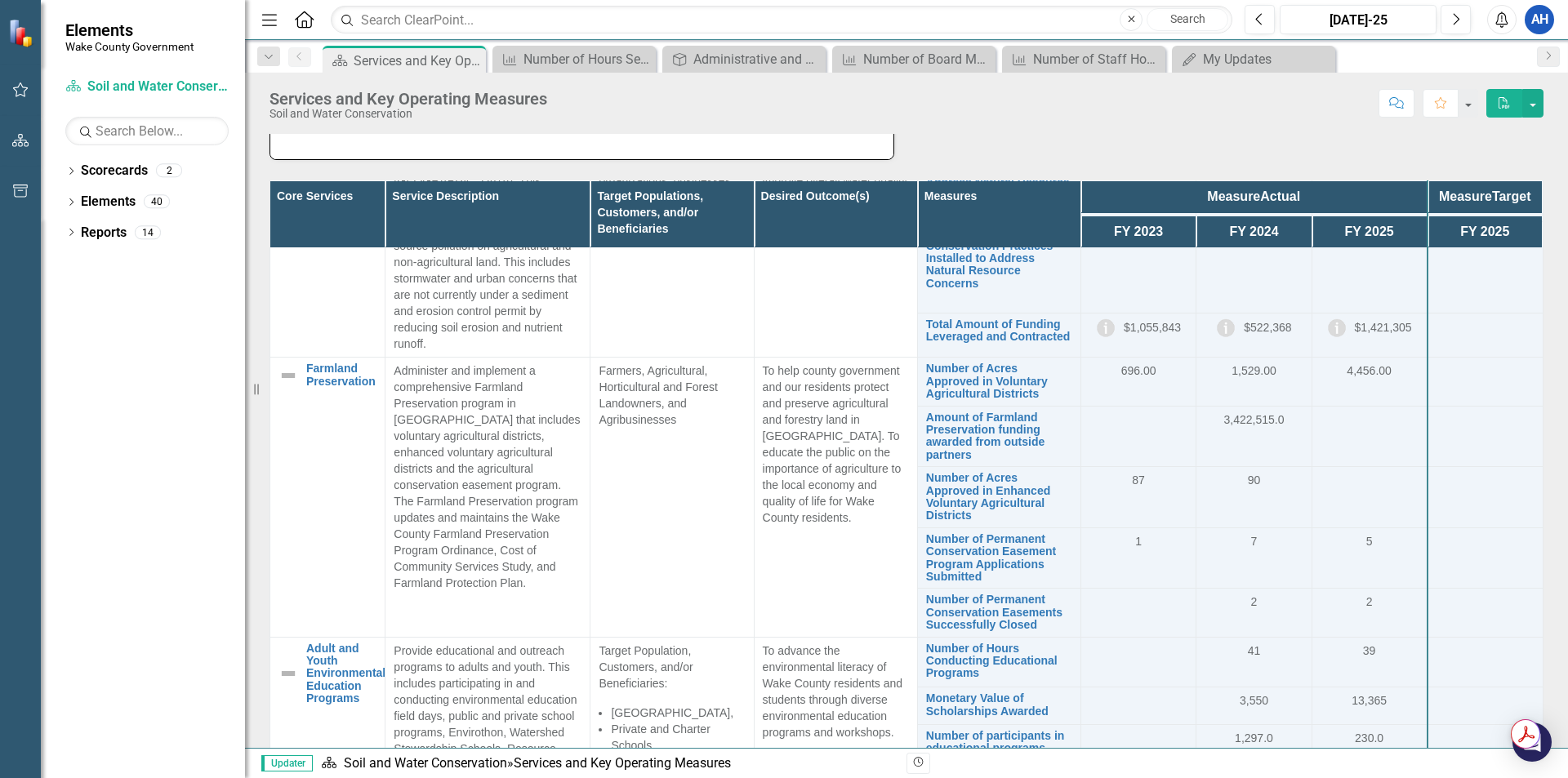
click at [1437, 597] on div at bounding box center [1486, 603] width 98 height 19
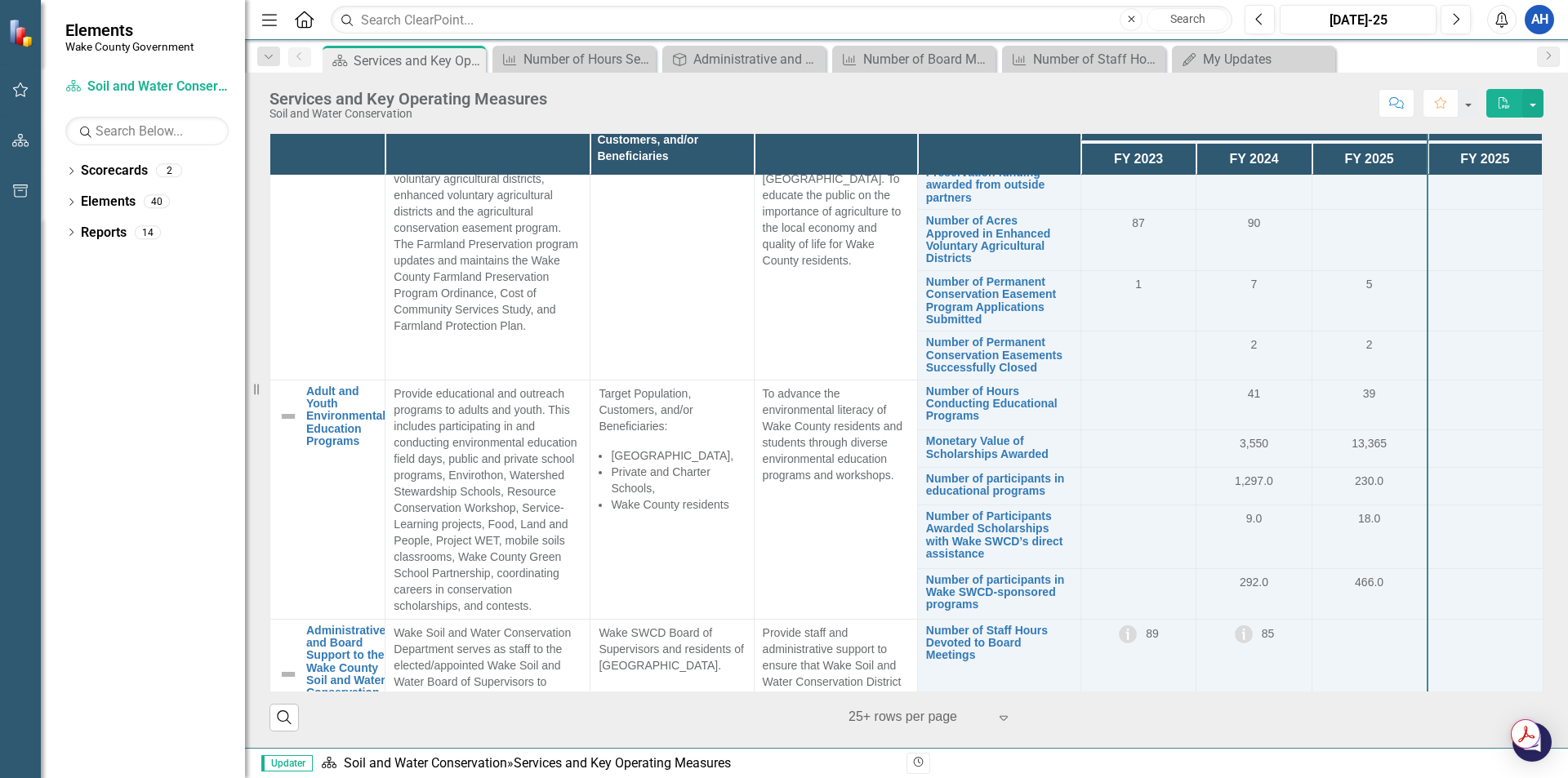
scroll to position [349, 0]
